Goal: Task Accomplishment & Management: Use online tool/utility

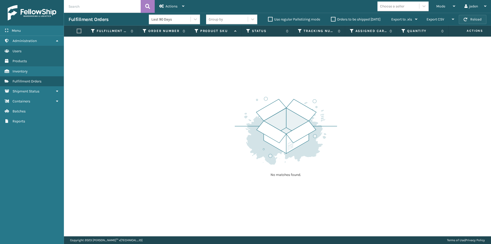
drag, startPoint x: 477, startPoint y: 26, endPoint x: 475, endPoint y: 20, distance: 5.8
click at [476, 25] on section "Fulfillment Orders Last 90 Days Group by Use regular Palletizing mode Orders to…" at bounding box center [277, 124] width 427 height 223
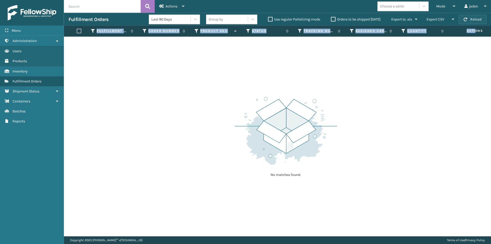
click at [475, 19] on button "Reload" at bounding box center [473, 19] width 28 height 9
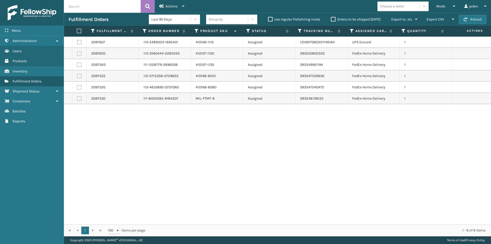
drag, startPoint x: 354, startPoint y: 160, endPoint x: 350, endPoint y: 160, distance: 3.8
drag, startPoint x: 350, startPoint y: 160, endPoint x: 161, endPoint y: 109, distance: 195.7
click at [196, 186] on div "2097607 113-5489323-1695401 410106-1110 Assigned 1ZH0R7060331746184 UPS Ground …" at bounding box center [277, 130] width 427 height 187
click at [79, 29] on label at bounding box center [78, 31] width 3 height 5
click at [77, 29] on input "checkbox" at bounding box center [77, 30] width 0 height 3
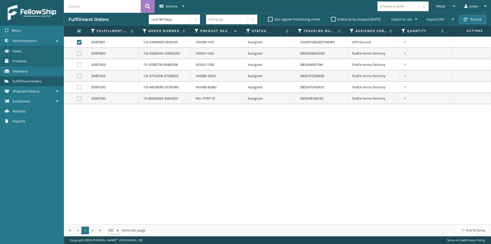
checkbox input "true"
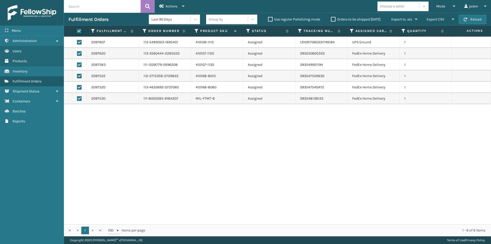
checkbox input "true"
click at [79, 41] on label at bounding box center [79, 42] width 5 height 5
click at [77, 41] on input "checkbox" at bounding box center [77, 41] width 0 height 3
checkbox input "false"
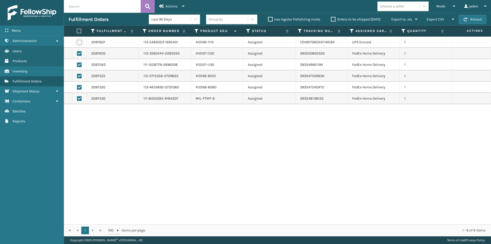
checkbox input "false"
click at [173, 5] on span "Actions" at bounding box center [171, 6] width 12 height 4
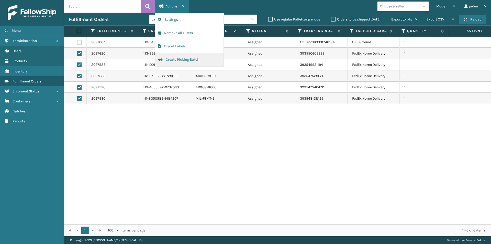
click at [177, 60] on button "Create Picking Batch" at bounding box center [189, 59] width 69 height 13
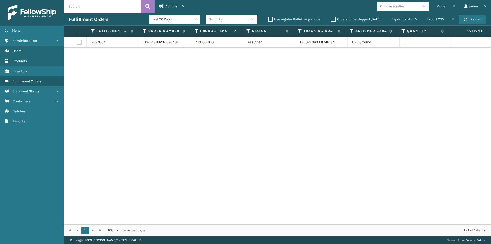
click at [80, 30] on label at bounding box center [78, 31] width 3 height 5
click at [77, 30] on input "checkbox" at bounding box center [77, 30] width 0 height 3
checkbox input "true"
drag, startPoint x: 169, startPoint y: 6, endPoint x: 167, endPoint y: 9, distance: 4.0
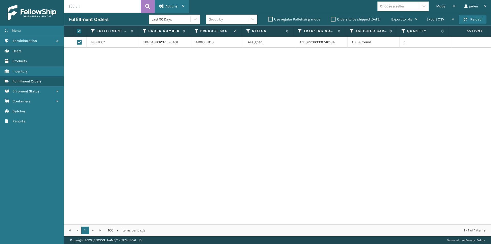
click at [169, 6] on span "Actions" at bounding box center [171, 6] width 12 height 4
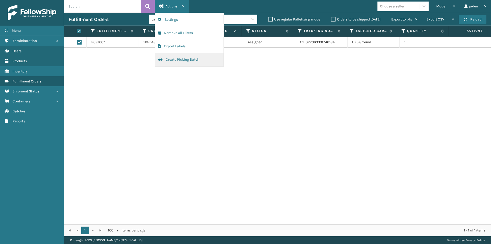
click at [174, 59] on button "Create Picking Batch" at bounding box center [189, 59] width 69 height 13
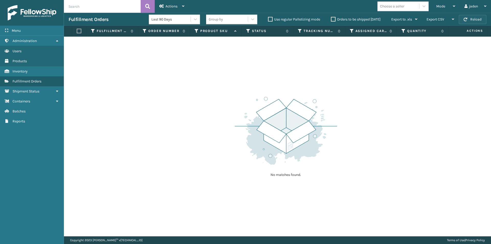
click at [479, 22] on button "Reload" at bounding box center [473, 19] width 28 height 9
click at [445, 6] on div "Mode" at bounding box center [445, 6] width 19 height 13
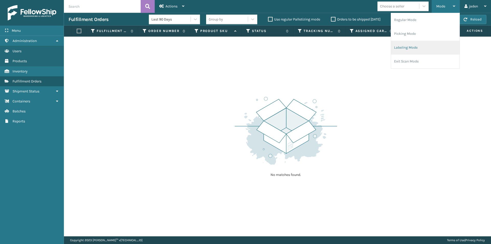
click at [417, 46] on li "Labeling Mode" at bounding box center [425, 48] width 69 height 14
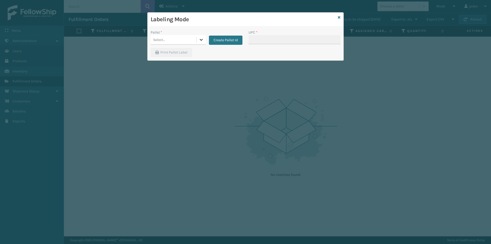
click at [201, 41] on icon at bounding box center [201, 39] width 5 height 5
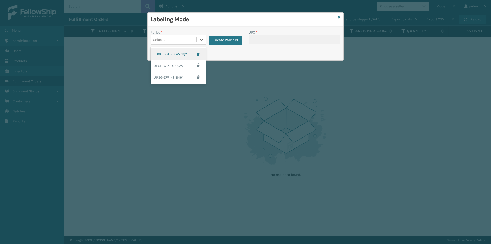
click at [168, 55] on div "FDXG-3G8R6GWNQY" at bounding box center [178, 54] width 55 height 12
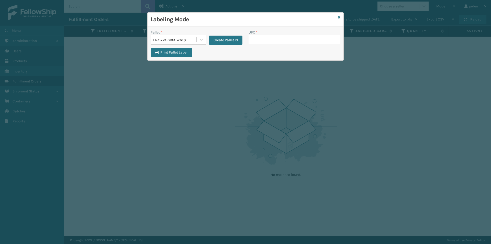
click at [281, 39] on input "UPC *" at bounding box center [295, 39] width 92 height 9
type input "410079-1110"
click at [276, 38] on input "410079-1110" at bounding box center [290, 39] width 83 height 9
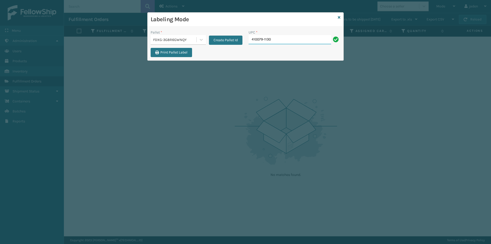
type input "410079-1130"
type input "410106-1130"
type input "410107-1110"
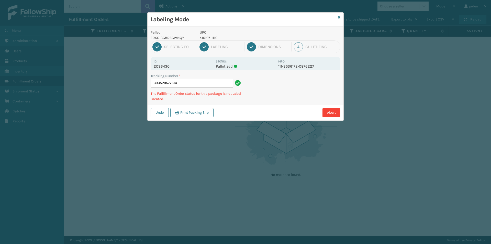
type input "3935295776104"
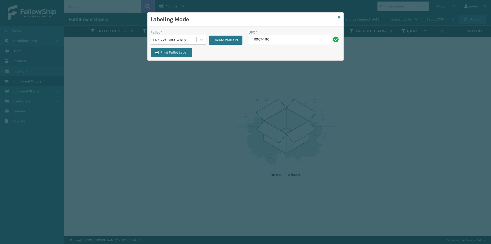
type input "410107-1110"
type input "410107-112"
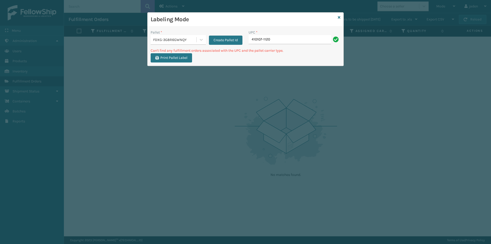
type input "410107-1120"
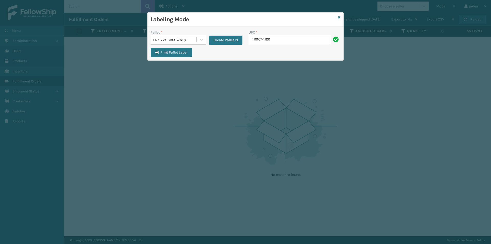
type input "410107-1120"
type input "410107-1130"
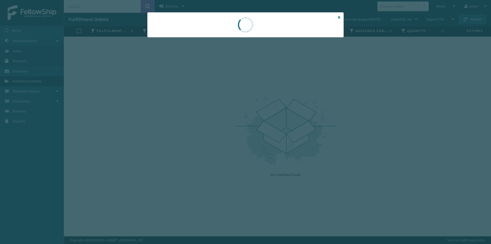
drag, startPoint x: 278, startPoint y: 22, endPoint x: 237, endPoint y: 27, distance: 41.6
click at [237, 27] on div at bounding box center [245, 25] width 21 height 25
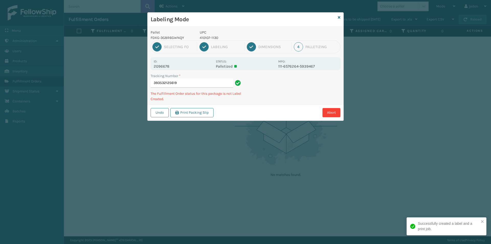
click at [207, 38] on p "410107-1130" at bounding box center [237, 37] width 75 height 5
copy p "410107-1130"
drag, startPoint x: 305, startPoint y: 81, endPoint x: 285, endPoint y: 80, distance: 19.7
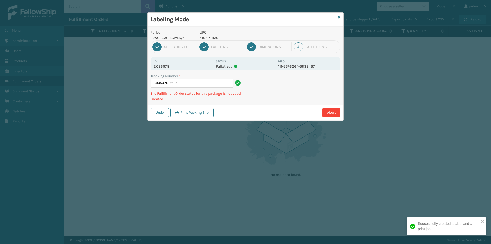
click at [261, 107] on div "Undo Print Packing Slip Abort" at bounding box center [246, 113] width 196 height 16
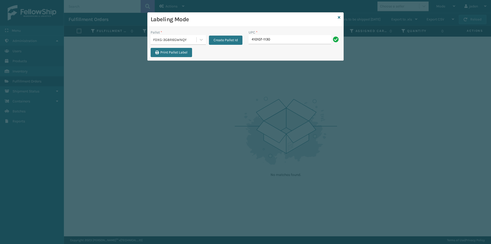
type input "410107-1130"
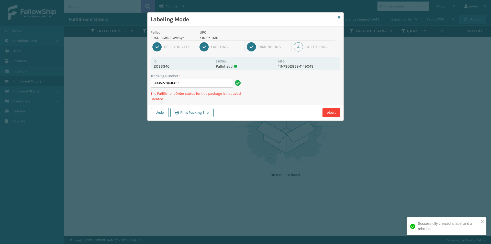
drag, startPoint x: 299, startPoint y: 84, endPoint x: 292, endPoint y: 86, distance: 7.5
drag, startPoint x: 292, startPoint y: 86, endPoint x: 308, endPoint y: 82, distance: 17.2
click at [254, 107] on div "Undo Print Packing Slip Abort" at bounding box center [246, 113] width 196 height 16
drag, startPoint x: 309, startPoint y: 81, endPoint x: 276, endPoint y: 100, distance: 38.4
click at [255, 110] on div "Abort" at bounding box center [277, 112] width 125 height 9
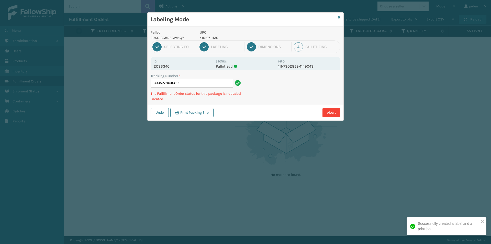
drag, startPoint x: 293, startPoint y: 93, endPoint x: 341, endPoint y: 77, distance: 50.1
click at [276, 107] on div "Undo Print Packing Slip Abort" at bounding box center [246, 113] width 196 height 16
drag, startPoint x: 339, startPoint y: 77, endPoint x: 335, endPoint y: 78, distance: 3.7
click at [296, 107] on div "Undo Print Packing Slip Abort" at bounding box center [246, 113] width 196 height 16
click at [300, 99] on div "Pallet FDXG-3G8R6GWNQY UPC 410107-1130 1 Selecting FO 2 Labeling 3 Dimensions 4…" at bounding box center [246, 74] width 196 height 94
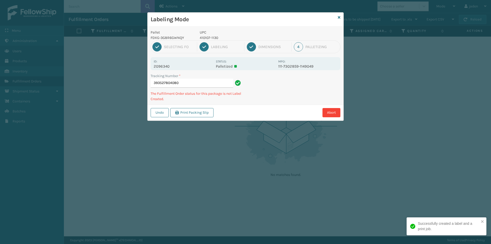
drag, startPoint x: 336, startPoint y: 76, endPoint x: 335, endPoint y: 85, distance: 9.0
click at [295, 104] on div "Labeling Mode Pallet FDXG-3G8R6GWNQY UPC 410107-1130 1 Selecting FO 2 Labeling …" at bounding box center [245, 122] width 491 height 244
drag, startPoint x: 334, startPoint y: 85, endPoint x: 310, endPoint y: 69, distance: 28.6
click at [286, 106] on div "Undo Print Packing Slip Abort" at bounding box center [246, 113] width 196 height 16
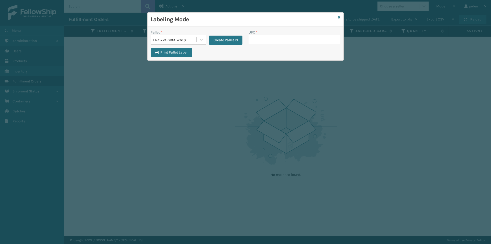
type input "410107-1130"
type input "410107-1150"
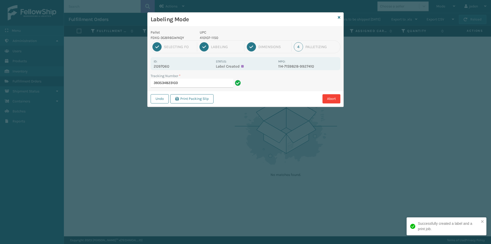
click at [210, 37] on p "410107-1150" at bounding box center [237, 37] width 75 height 5
copy p "410107-1150"
click at [232, 81] on input "393534823103" at bounding box center [192, 82] width 83 height 9
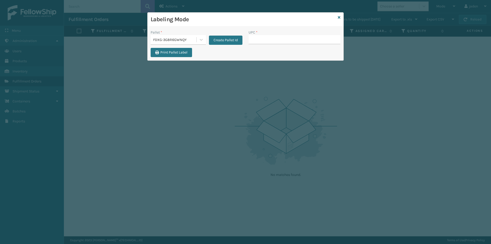
type input "410107-1150"
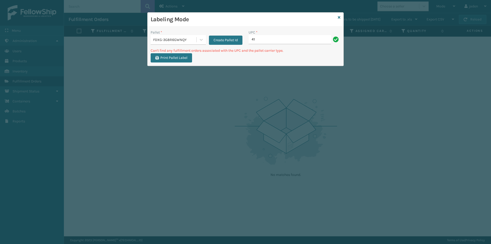
type input "4"
type input "410107-1160"
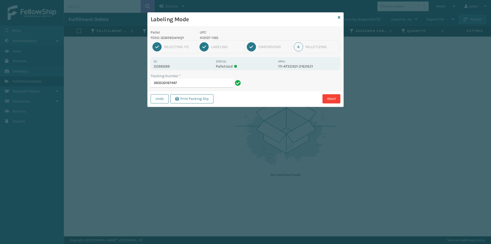
type input "3935321674974"
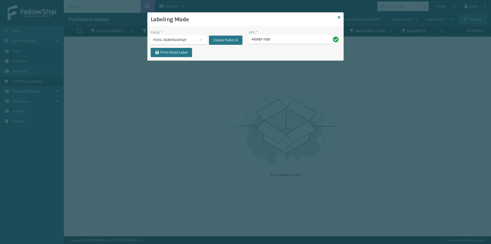
type input "410167-1150"
type input "410168-8010"
type input "410168-8020"
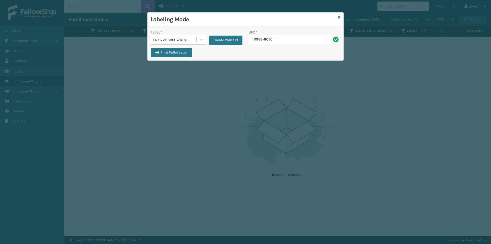
type input "410168-8050"
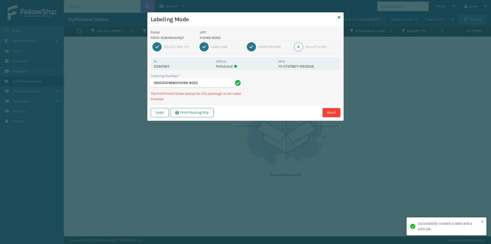
type input "393531019680410168-8050"
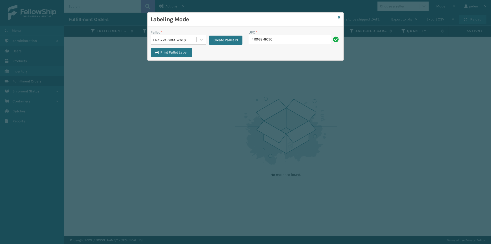
type input "410168-8050"
type input "410168-8060"
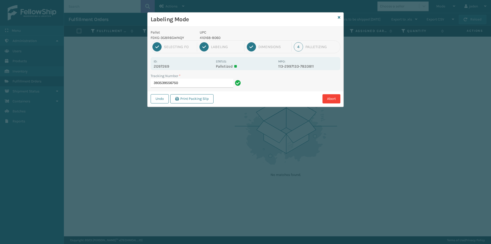
type input "3935395567504"
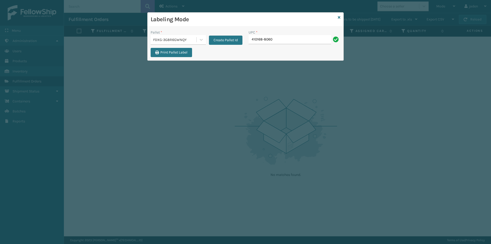
type input "410168-8060"
type input "410833-1120"
type input "413010-1150"
type input "84098511"
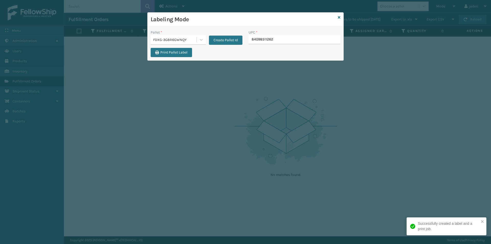
type input "840985112622"
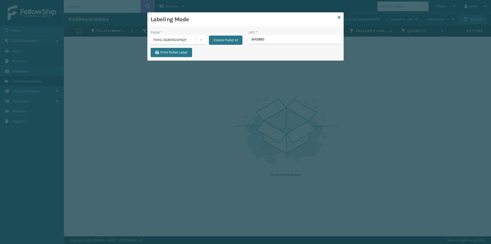
type input "8409851"
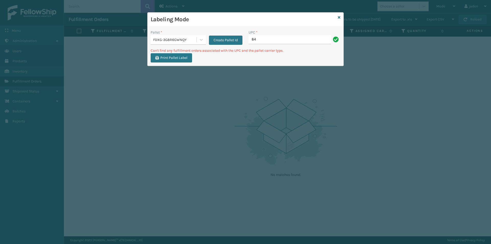
type input "8"
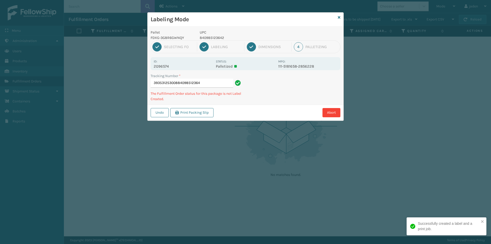
type input "393531253008840985123642"
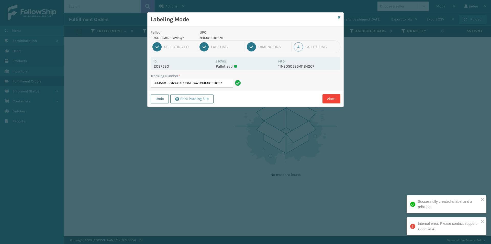
type input "393548138125840985118679840985118679"
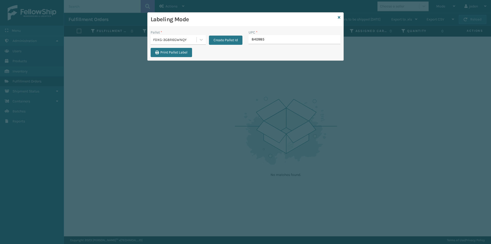
type input "8409851"
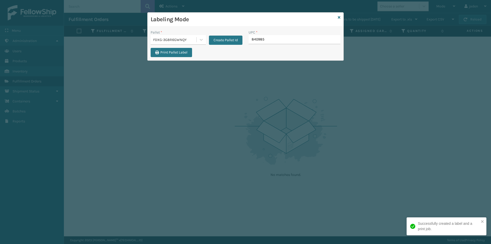
type input "8409851"
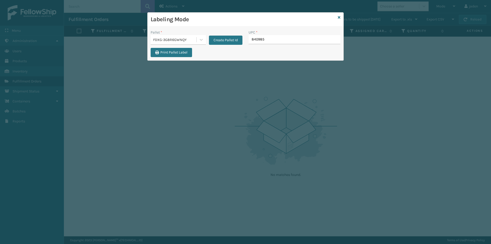
type input "8409851"
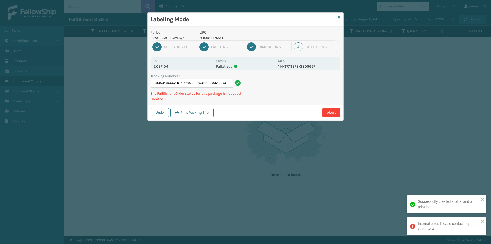
type input "393534955524840985121280840985121280"
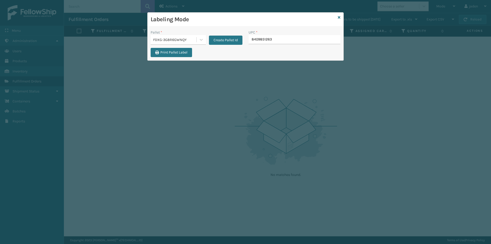
type input "84098512633"
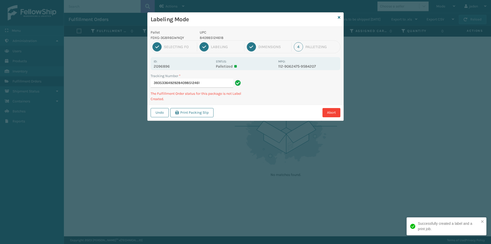
type input "393533649292840985124618"
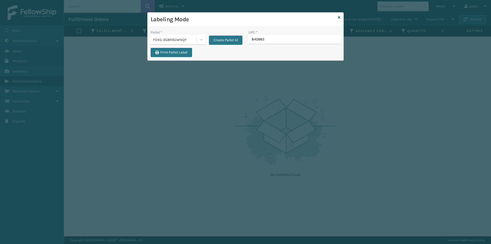
type input "8409851"
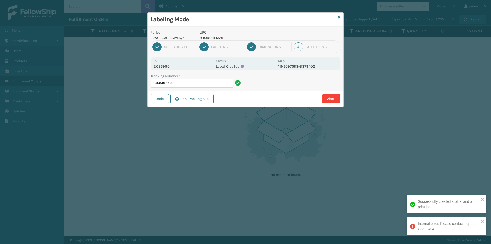
type input "393519103731"
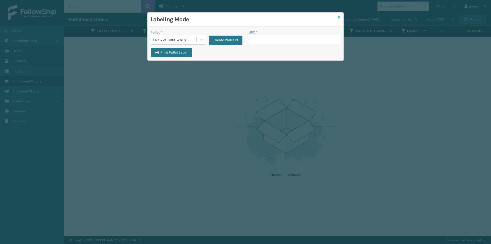
click at [340, 17] on icon at bounding box center [339, 18] width 3 height 4
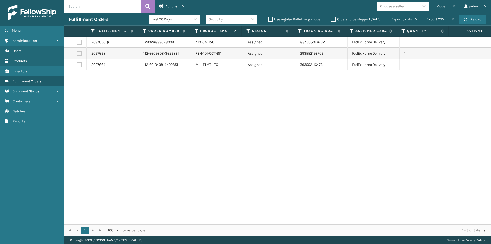
drag, startPoint x: 301, startPoint y: 111, endPoint x: 194, endPoint y: 97, distance: 107.8
click at [138, 127] on div "2097656 129026899628009 410167-1150 Assigned 884635046762 FedEx Home Delivery 1…" at bounding box center [277, 130] width 427 height 187
drag, startPoint x: 394, startPoint y: 106, endPoint x: 382, endPoint y: 104, distance: 12.2
drag, startPoint x: 382, startPoint y: 104, endPoint x: 367, endPoint y: 43, distance: 62.5
click at [187, 118] on div "2097656 129026899628009 410167-1150 Assigned 884635046762 FedEx Home Delivery 1…" at bounding box center [277, 130] width 427 height 187
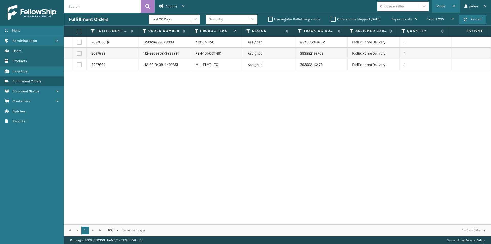
click at [448, 4] on div "Mode" at bounding box center [445, 6] width 19 height 13
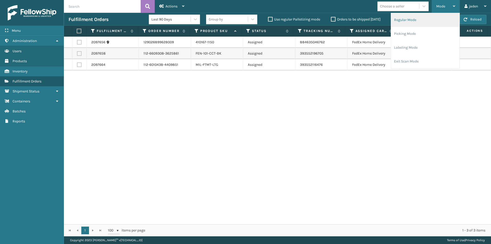
click at [416, 19] on li "Regular Mode" at bounding box center [425, 20] width 69 height 14
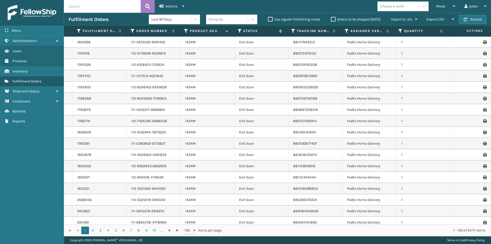
click at [238, 32] on icon at bounding box center [240, 31] width 4 height 5
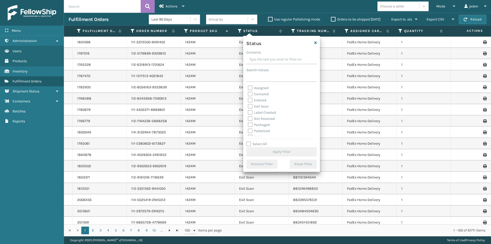
drag, startPoint x: 283, startPoint y: 60, endPoint x: 270, endPoint y: 57, distance: 13.3
click at [270, 57] on input "Contains" at bounding box center [281, 59] width 71 height 9
click at [253, 111] on div "Picking" at bounding box center [282, 108] width 68 height 6
click at [249, 107] on label "Picking" at bounding box center [257, 108] width 18 height 4
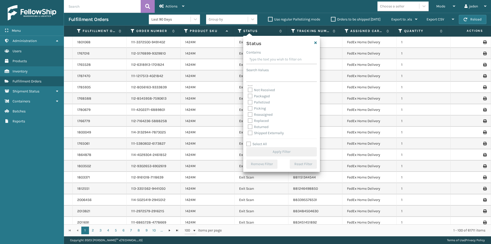
click at [248, 107] on input "Picking" at bounding box center [248, 106] width 0 height 3
checkbox input "true"
click at [272, 149] on button "Apply Filter" at bounding box center [281, 151] width 71 height 9
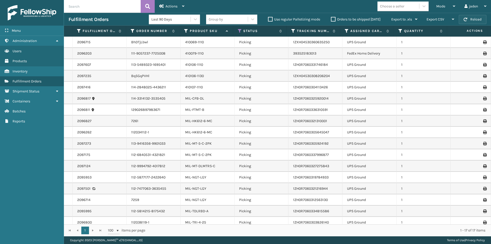
click at [474, 20] on button "Reload" at bounding box center [473, 19] width 28 height 9
click at [444, 3] on div "Mode" at bounding box center [445, 6] width 19 height 13
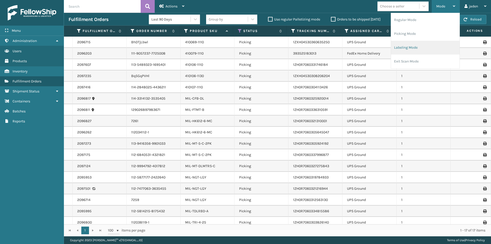
click at [434, 48] on li "Labeling Mode" at bounding box center [425, 48] width 69 height 14
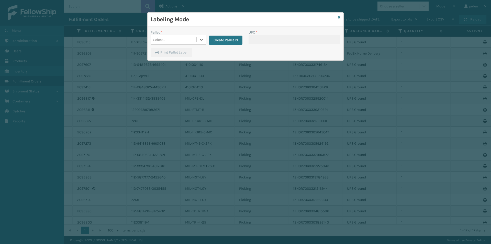
drag, startPoint x: 204, startPoint y: 33, endPoint x: 189, endPoint y: 46, distance: 19.2
click at [204, 33] on div "Pallet *" at bounding box center [178, 32] width 55 height 5
drag, startPoint x: 198, startPoint y: 40, endPoint x: 190, endPoint y: 45, distance: 9.7
click at [198, 40] on div at bounding box center [201, 39] width 9 height 9
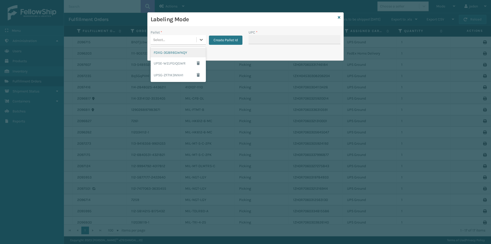
click at [173, 51] on div "FDXG-3G8R6GWNQY" at bounding box center [178, 52] width 55 height 9
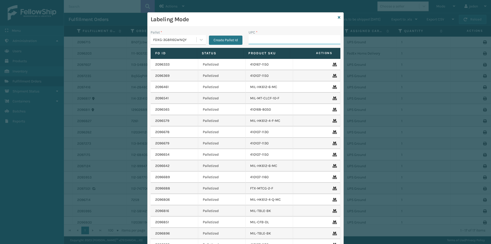
click at [252, 40] on input "UPC *" at bounding box center [295, 39] width 92 height 9
type input "410069-1110"
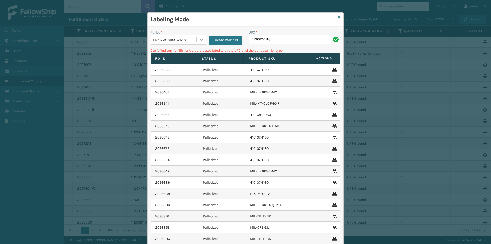
click at [199, 40] on icon at bounding box center [201, 39] width 5 height 5
drag, startPoint x: 163, startPoint y: 78, endPoint x: 204, endPoint y: 62, distance: 44.2
click at [167, 77] on div "UPSG-ZF7IK3NNH1" at bounding box center [178, 75] width 55 height 12
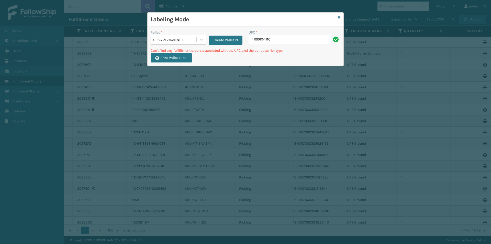
click at [284, 38] on input "410069-1110" at bounding box center [290, 39] width 83 height 9
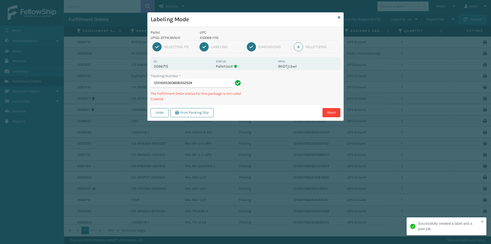
type input "1ZXH0453036063525041"
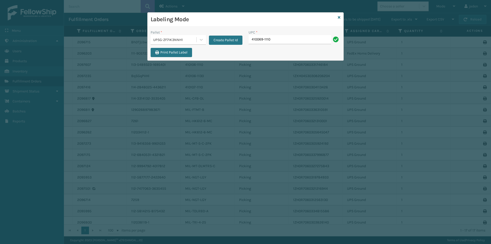
type input "410069-1110"
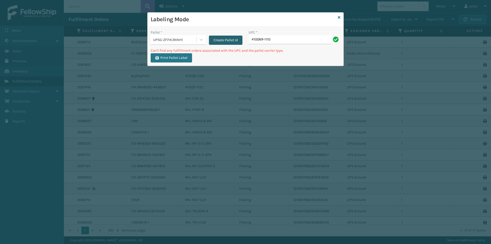
click at [221, 42] on button "Create Pallet Id" at bounding box center [225, 40] width 33 height 9
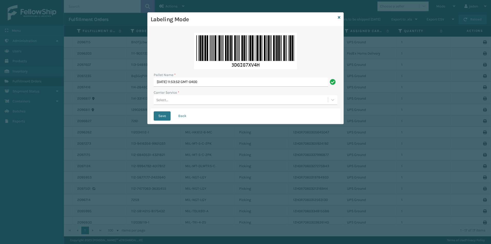
click at [188, 97] on div "Select..." at bounding box center [241, 100] width 174 height 8
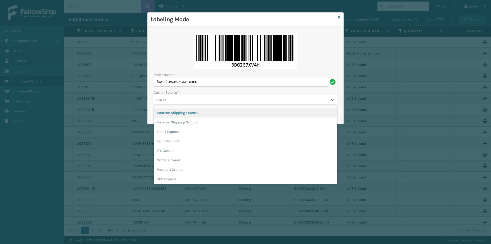
click at [161, 39] on div at bounding box center [246, 51] width 184 height 36
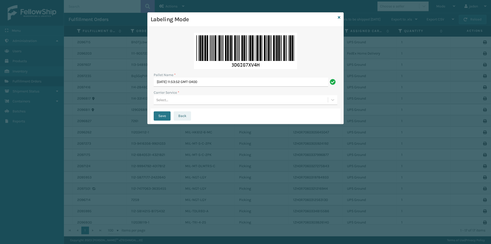
click at [180, 117] on button "Back" at bounding box center [182, 115] width 17 height 9
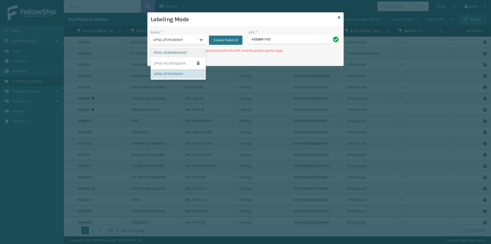
click at [200, 43] on div at bounding box center [201, 39] width 9 height 9
drag, startPoint x: 169, startPoint y: 63, endPoint x: 284, endPoint y: 40, distance: 116.9
click at [170, 63] on div "UPSE-W2JFGIQGWR" at bounding box center [178, 63] width 55 height 12
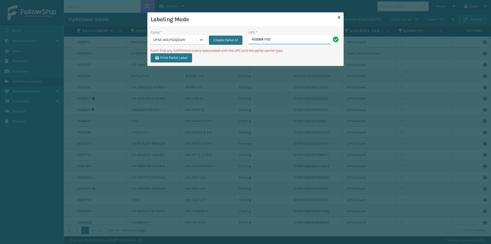
click at [284, 40] on input "410069-1110" at bounding box center [290, 39] width 83 height 9
click at [340, 16] on icon at bounding box center [339, 18] width 3 height 4
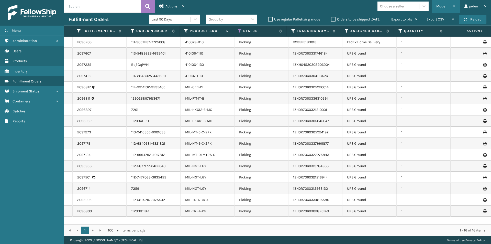
click at [434, 9] on div "Mode Regular Mode Picking Mode Labeling Mode Exit Scan Mode" at bounding box center [446, 6] width 28 height 13
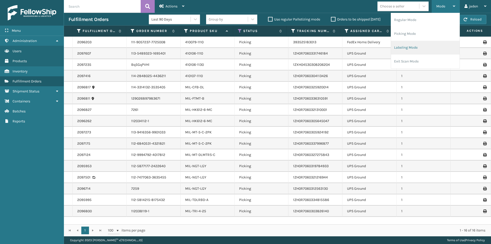
click at [417, 46] on li "Labeling Mode" at bounding box center [425, 48] width 69 height 14
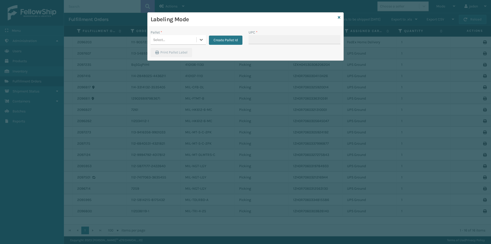
drag, startPoint x: 187, startPoint y: 36, endPoint x: 186, endPoint y: 43, distance: 7.6
click at [187, 37] on div "Select..." at bounding box center [174, 40] width 46 height 8
drag, startPoint x: 169, startPoint y: 73, endPoint x: 173, endPoint y: 73, distance: 4.9
click at [173, 73] on div "UPSG-ZF7IK3NNH1" at bounding box center [178, 73] width 55 height 9
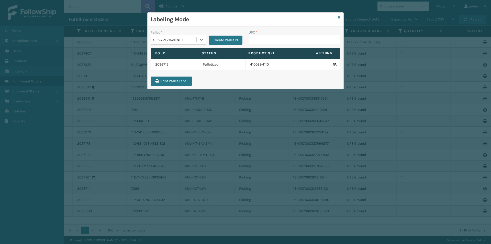
click at [284, 50] on th "Product SKU" at bounding box center [267, 53] width 47 height 11
click at [286, 38] on input "UPC *" at bounding box center [295, 39] width 92 height 9
type input "410106-1110"
type input "410106-1130"
type input "410107-1110"
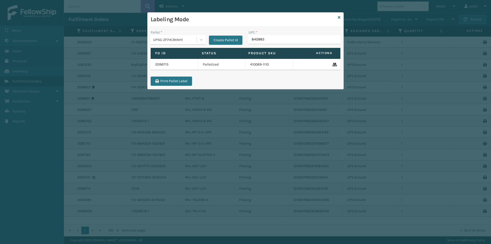
type input "8409851"
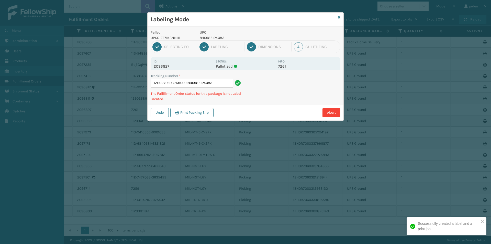
type input "1ZH0R7060321310001840985124083"
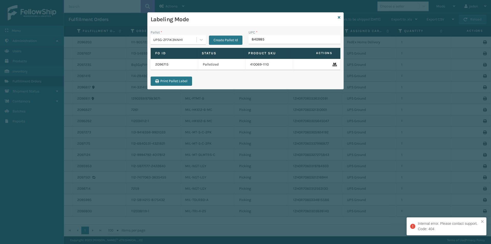
type input "8409851"
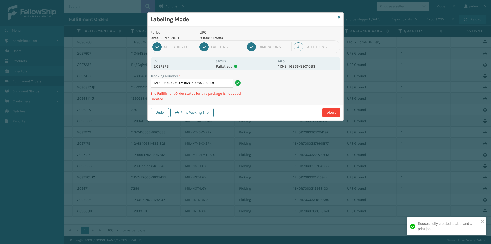
type input "1ZH0R7060305924192840985125868"
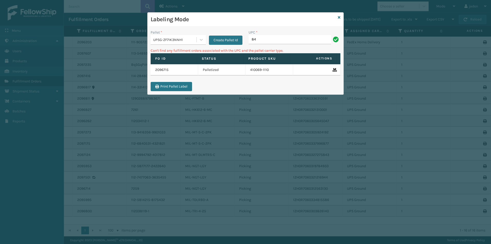
type input "8"
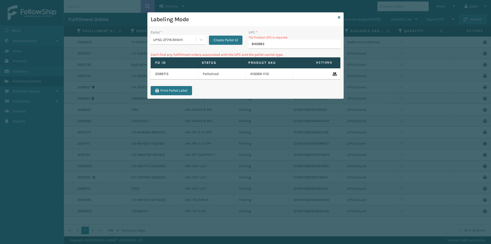
type input "8409851"
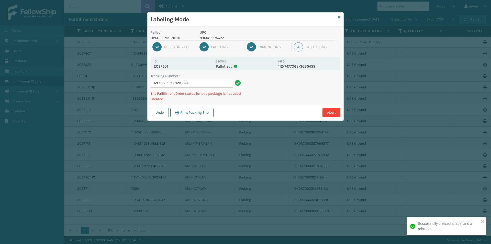
click at [218, 36] on p "840985125622" at bounding box center [237, 37] width 75 height 5
copy p "840985125622"
drag, startPoint x: 296, startPoint y: 85, endPoint x: 319, endPoint y: 92, distance: 24.5
click at [277, 101] on div "Tracking Number * 1ZH0R7060321216944 The Fulfillment Order status for this pack…" at bounding box center [246, 88] width 196 height 31
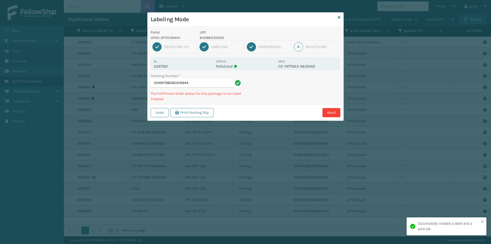
drag, startPoint x: 319, startPoint y: 92, endPoint x: 268, endPoint y: 113, distance: 55.4
drag, startPoint x: 268, startPoint y: 113, endPoint x: 299, endPoint y: 106, distance: 31.8
click at [283, 110] on div "Abort" at bounding box center [277, 112] width 125 height 9
drag, startPoint x: 335, startPoint y: 95, endPoint x: 330, endPoint y: 96, distance: 4.7
drag, startPoint x: 330, startPoint y: 96, endPoint x: 322, endPoint y: 94, distance: 7.9
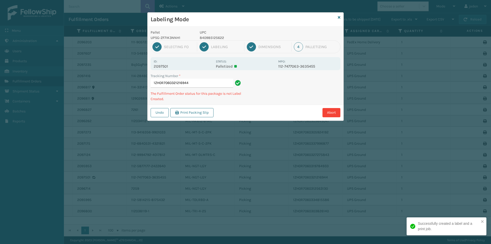
click at [283, 109] on div "Undo Print Packing Slip Abort" at bounding box center [246, 113] width 196 height 16
drag, startPoint x: 322, startPoint y: 94, endPoint x: 287, endPoint y: 111, distance: 39.6
drag, startPoint x: 287, startPoint y: 111, endPoint x: 315, endPoint y: 99, distance: 30.8
click at [294, 108] on div "Undo Print Packing Slip Abort" at bounding box center [246, 113] width 196 height 16
drag, startPoint x: 333, startPoint y: 92, endPoint x: 328, endPoint y: 91, distance: 5.1
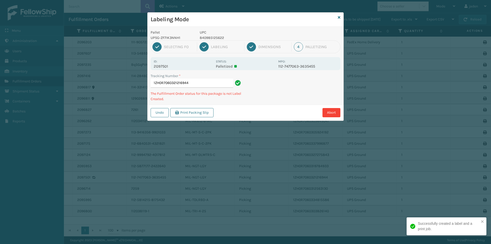
drag, startPoint x: 328, startPoint y: 91, endPoint x: 333, endPoint y: 85, distance: 8.2
click at [287, 105] on div "Undo Print Packing Slip Abort" at bounding box center [246, 113] width 196 height 16
drag, startPoint x: 333, startPoint y: 85, endPoint x: 270, endPoint y: 102, distance: 64.6
click at [266, 109] on div "Abort" at bounding box center [277, 112] width 125 height 9
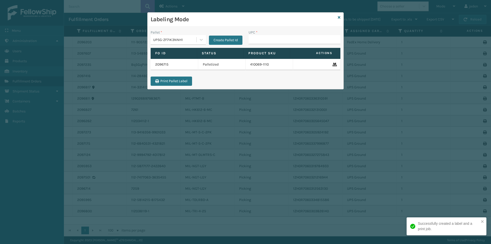
type input "840985125622"
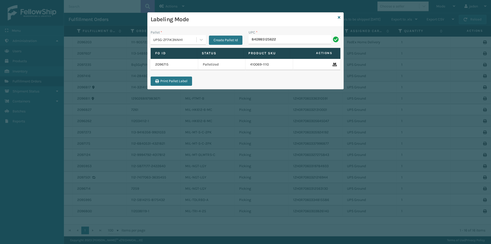
type input "840985125622"
click at [338, 18] on icon at bounding box center [339, 18] width 3 height 4
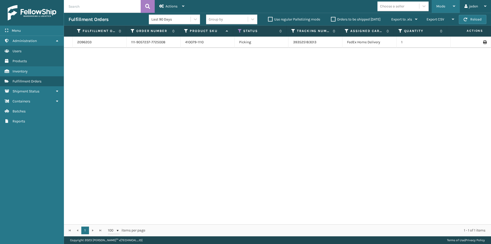
click at [450, 3] on div "Mode" at bounding box center [445, 6] width 19 height 13
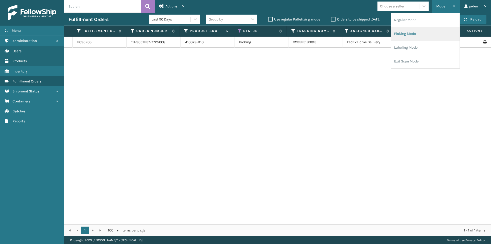
click at [424, 33] on li "Picking Mode" at bounding box center [425, 34] width 69 height 14
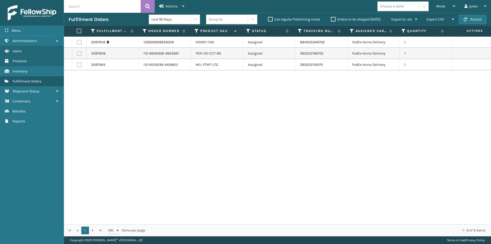
drag, startPoint x: 337, startPoint y: 115, endPoint x: 328, endPoint y: 114, distance: 9.1
drag, startPoint x: 328, startPoint y: 114, endPoint x: 156, endPoint y: 129, distance: 172.3
click at [156, 129] on div "2097656 129026899628009 410167-1150 Assigned 884635046762 FedEx Home Delivery 1…" at bounding box center [277, 130] width 427 height 187
click at [477, 17] on button "Reload" at bounding box center [473, 19] width 28 height 9
click at [450, 8] on div "Mode" at bounding box center [445, 6] width 19 height 13
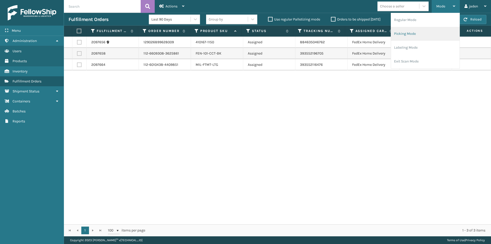
click at [412, 35] on li "Picking Mode" at bounding box center [425, 34] width 69 height 14
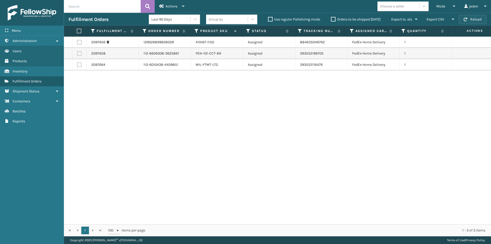
click at [467, 22] on button "Reload" at bounding box center [473, 19] width 28 height 9
click at [484, 17] on button "Reload" at bounding box center [473, 19] width 28 height 9
drag, startPoint x: 331, startPoint y: 130, endPoint x: 174, endPoint y: 119, distance: 157.4
click at [174, 119] on div "2097656 129026899628009 410167-1150 Assigned 884635046762 FedEx Home Delivery 1…" at bounding box center [277, 130] width 427 height 187
click at [467, 17] on button "Reload" at bounding box center [473, 19] width 28 height 9
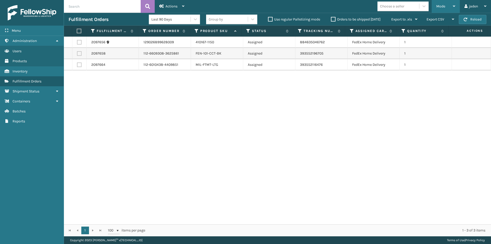
click at [449, 6] on div "Mode" at bounding box center [445, 6] width 19 height 13
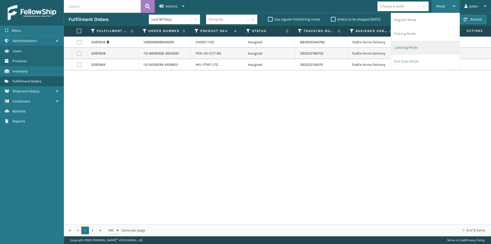
click at [425, 44] on li "Labeling Mode" at bounding box center [425, 48] width 69 height 14
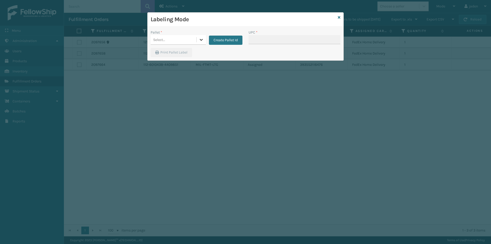
click at [204, 41] on div at bounding box center [201, 39] width 9 height 9
click at [168, 51] on div "FDXG-3G8R6GWNQY" at bounding box center [178, 52] width 55 height 9
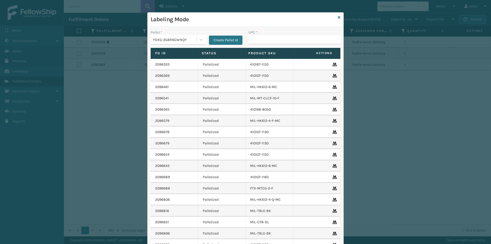
click at [283, 44] on div "UPC *" at bounding box center [294, 39] width 98 height 18
click at [287, 37] on input "UPC *" at bounding box center [295, 39] width 92 height 9
type input "410079-1110"
click at [338, 18] on icon at bounding box center [339, 18] width 3 height 4
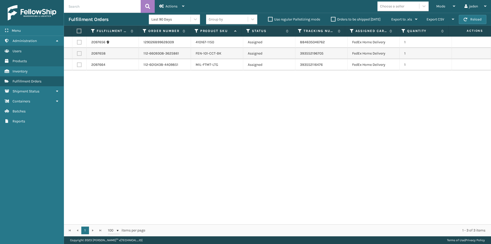
drag, startPoint x: 376, startPoint y: 124, endPoint x: 370, endPoint y: 124, distance: 6.1
drag, startPoint x: 370, startPoint y: 124, endPoint x: 234, endPoint y: 119, distance: 135.3
click at [234, 119] on div "2097656 129026899628009 410167-1150 Assigned 884635046762 FedEx Home Delivery 1…" at bounding box center [277, 130] width 427 height 187
click at [484, 20] on button "Reload" at bounding box center [473, 19] width 28 height 9
click at [476, 18] on button "Reload" at bounding box center [473, 19] width 28 height 9
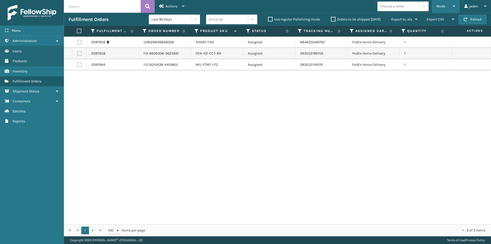
click at [446, 3] on div "Mode" at bounding box center [445, 6] width 19 height 13
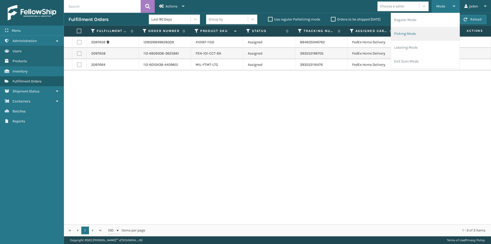
click at [426, 31] on li "Picking Mode" at bounding box center [425, 34] width 69 height 14
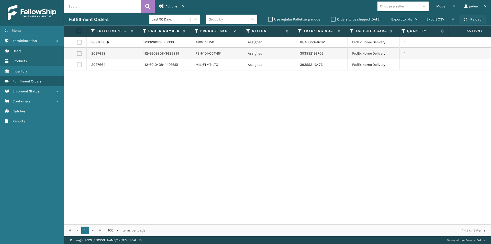
click at [474, 15] on button "Reload" at bounding box center [473, 19] width 28 height 9
drag, startPoint x: 338, startPoint y: 105, endPoint x: 164, endPoint y: 64, distance: 178.7
click at [197, 104] on div "2097656 129026899628009 410167-1150 Assigned 884635046762 FedEx Home Delivery 1…" at bounding box center [277, 130] width 427 height 187
click at [477, 18] on button "Reload" at bounding box center [473, 19] width 28 height 9
click at [463, 20] on button "Reload" at bounding box center [473, 19] width 28 height 9
